Goal: Information Seeking & Learning: Learn about a topic

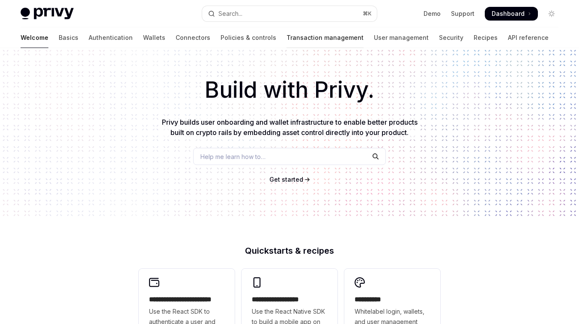
click at [287, 38] on link "Transaction management" at bounding box center [325, 37] width 77 height 21
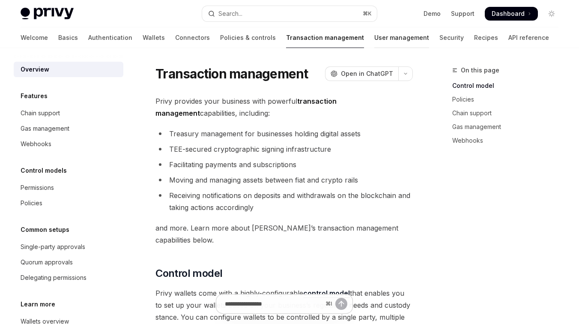
click at [374, 40] on link "User management" at bounding box center [401, 37] width 55 height 21
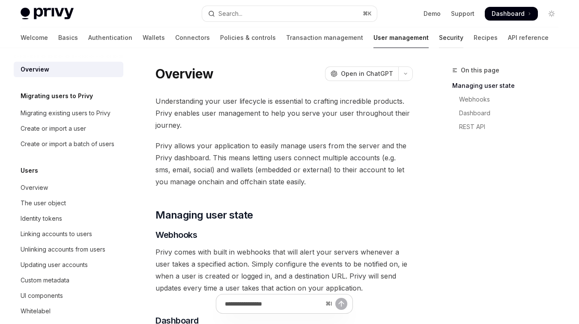
click at [439, 40] on link "Security" at bounding box center [451, 37] width 24 height 21
type textarea "*"
